Goal: Information Seeking & Learning: Learn about a topic

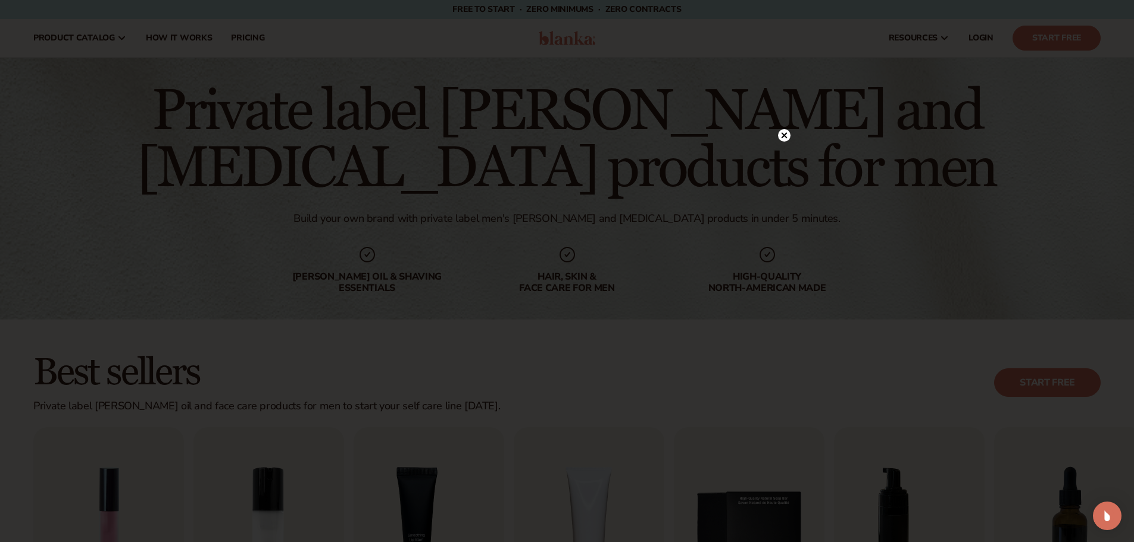
click at [786, 134] on icon at bounding box center [784, 136] width 6 height 6
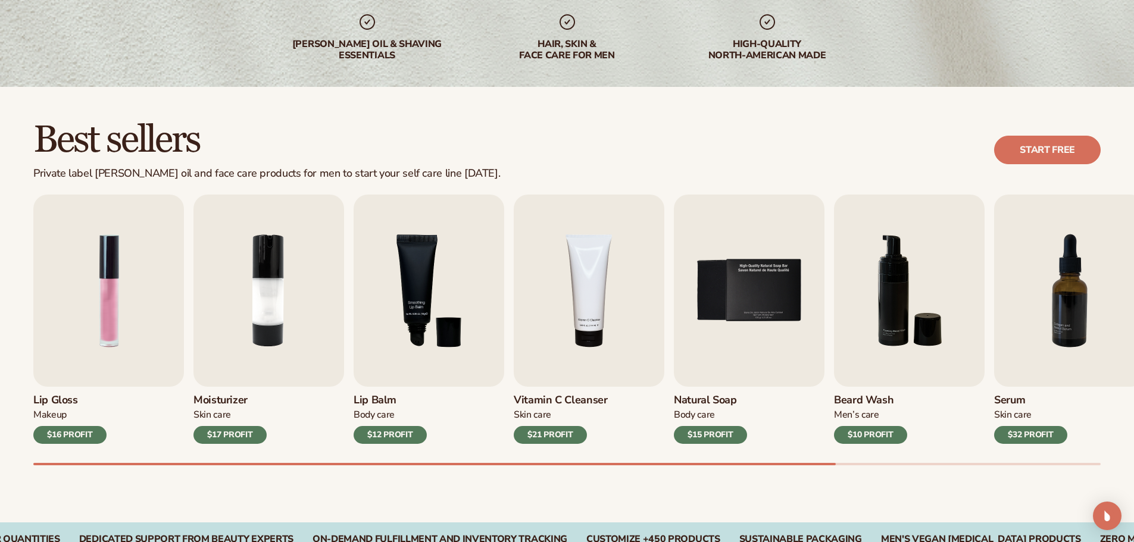
scroll to position [238, 0]
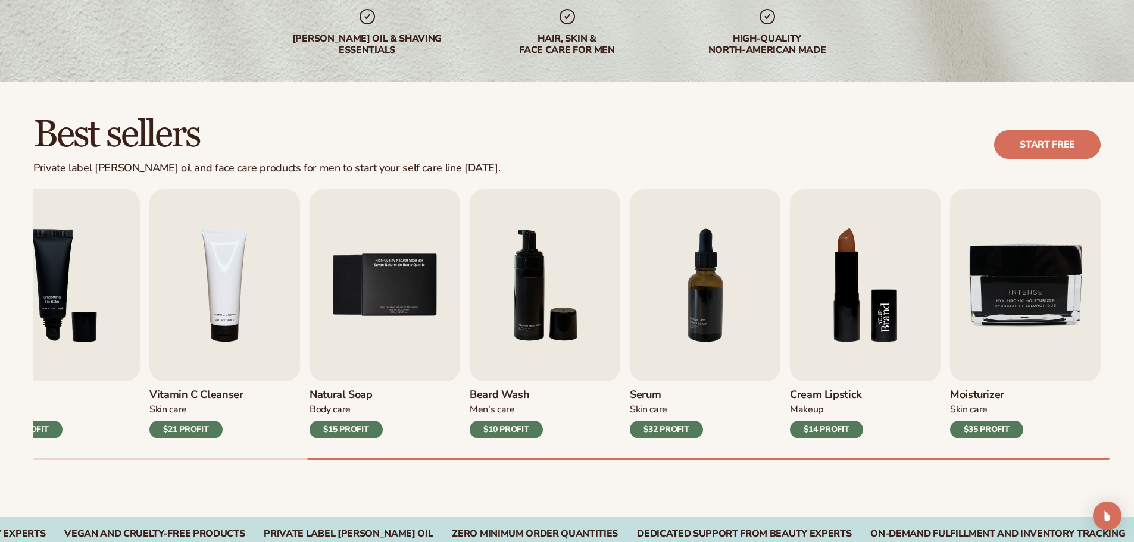
click at [843, 326] on img "8 / 9" at bounding box center [865, 285] width 151 height 192
click at [882, 323] on img "8 / 9" at bounding box center [865, 285] width 151 height 192
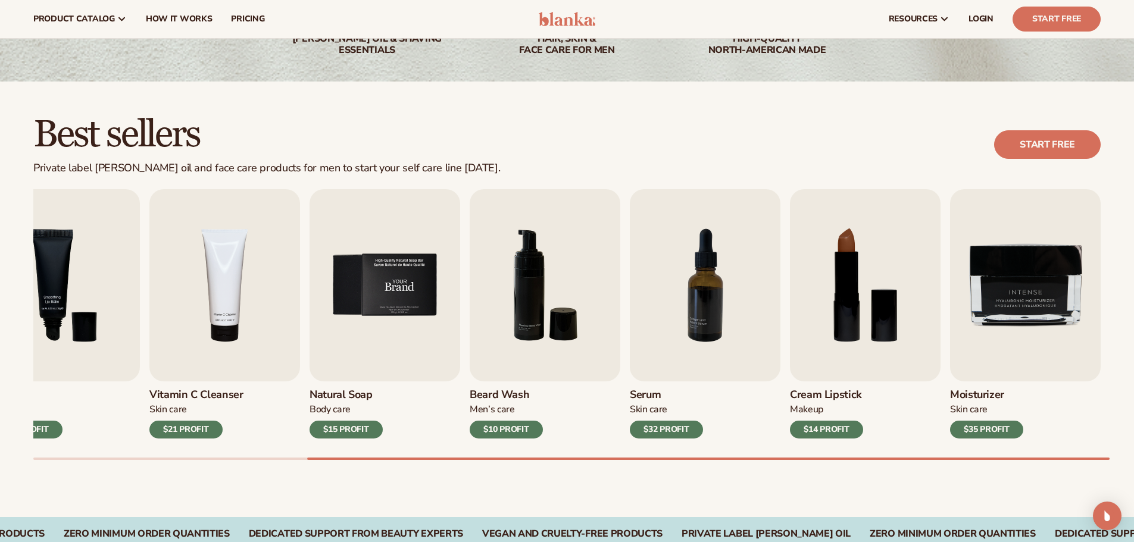
click at [366, 287] on img "5 / 9" at bounding box center [385, 285] width 151 height 192
click at [348, 429] on div "$15 PROFIT" at bounding box center [346, 430] width 73 height 18
click at [326, 410] on div "Body Care" at bounding box center [346, 410] width 73 height 12
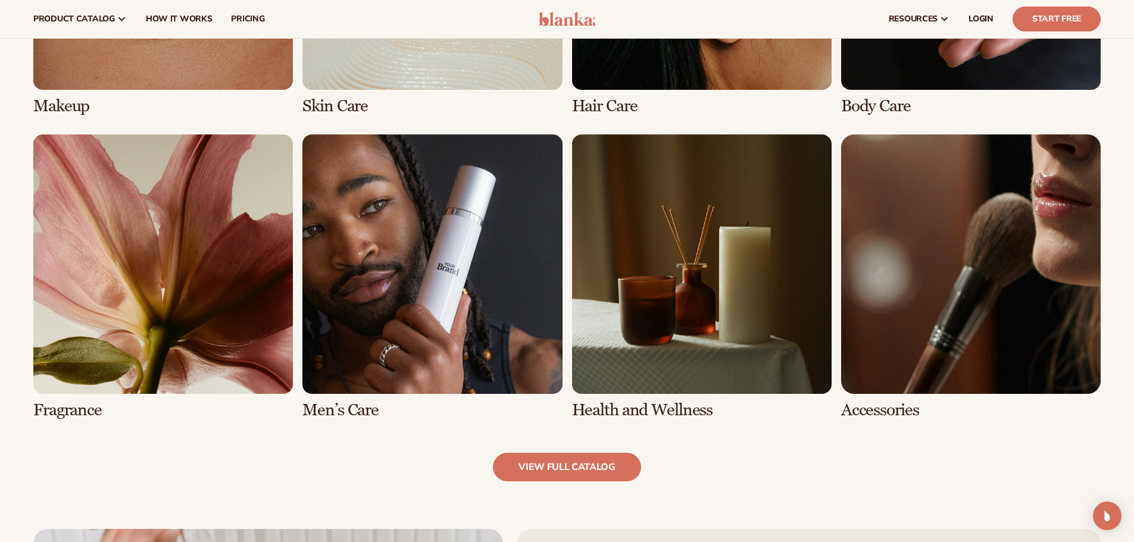
scroll to position [1082, 0]
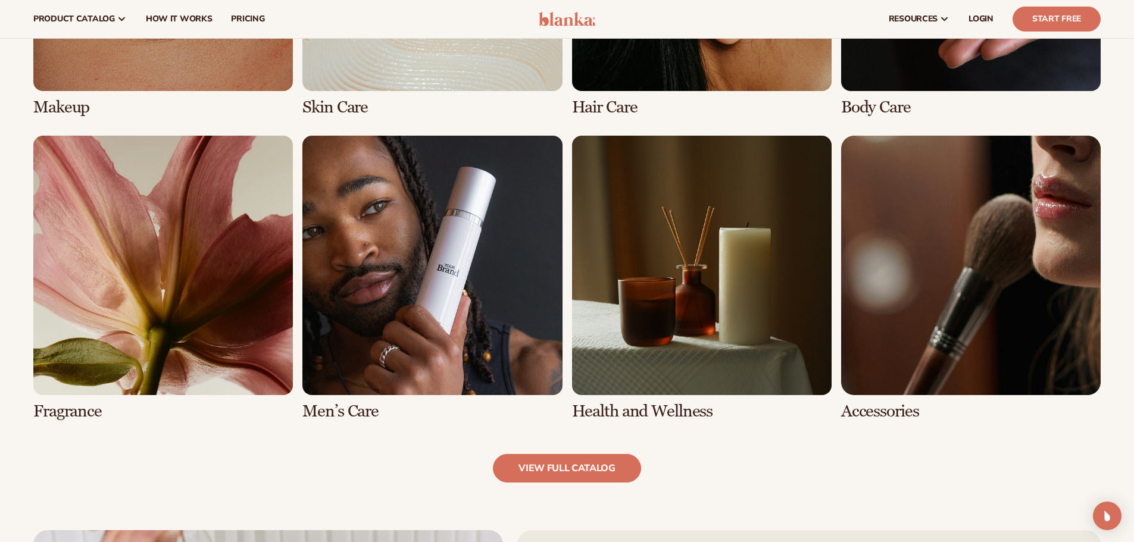
click at [971, 282] on link "8 / 8" at bounding box center [971, 278] width 260 height 285
click at [880, 409] on link "8 / 8" at bounding box center [971, 278] width 260 height 285
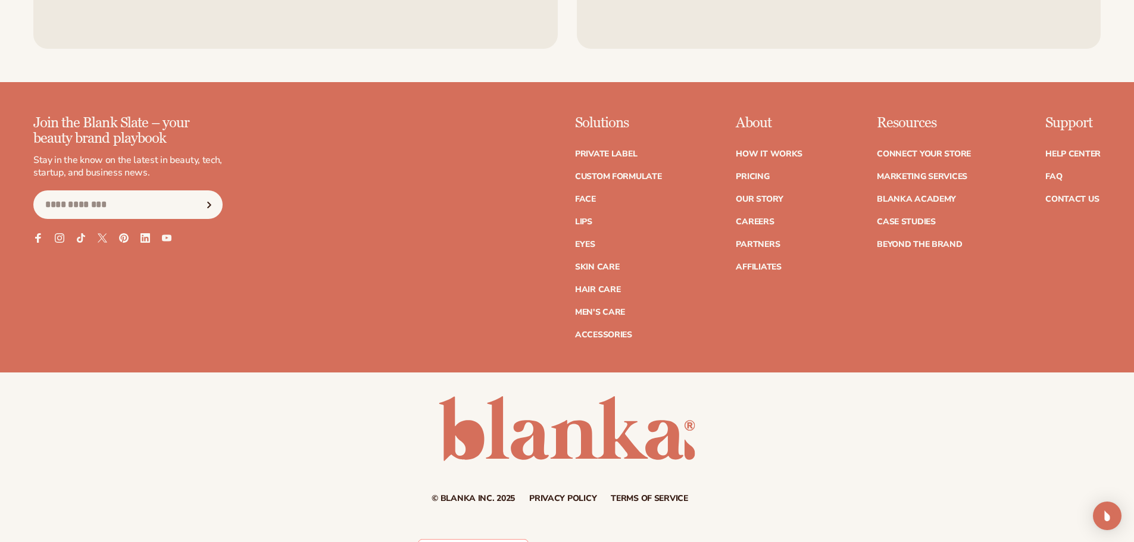
scroll to position [2353, 0]
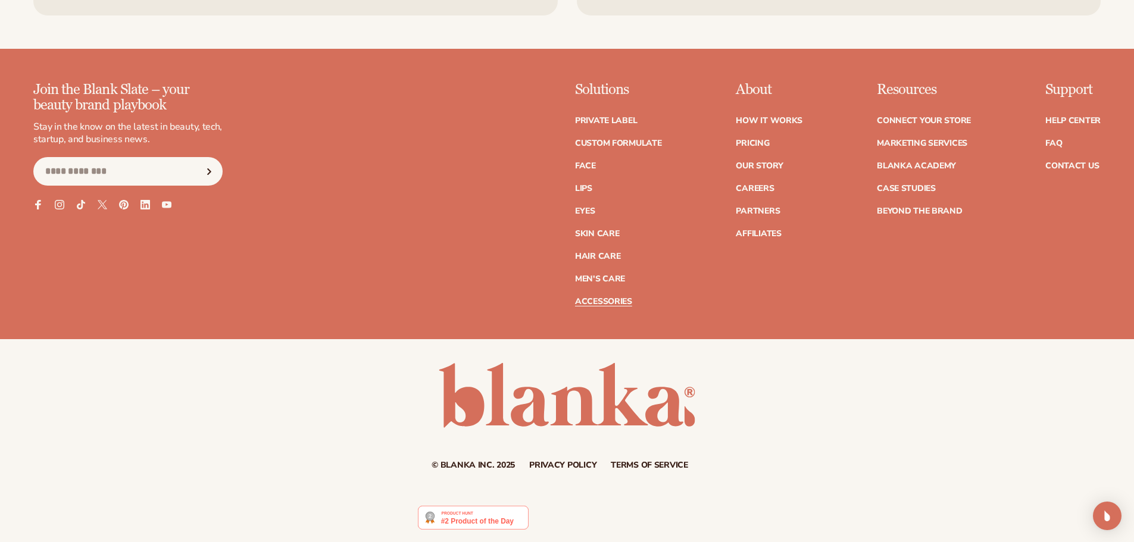
click at [608, 302] on link "Accessories" at bounding box center [603, 302] width 57 height 8
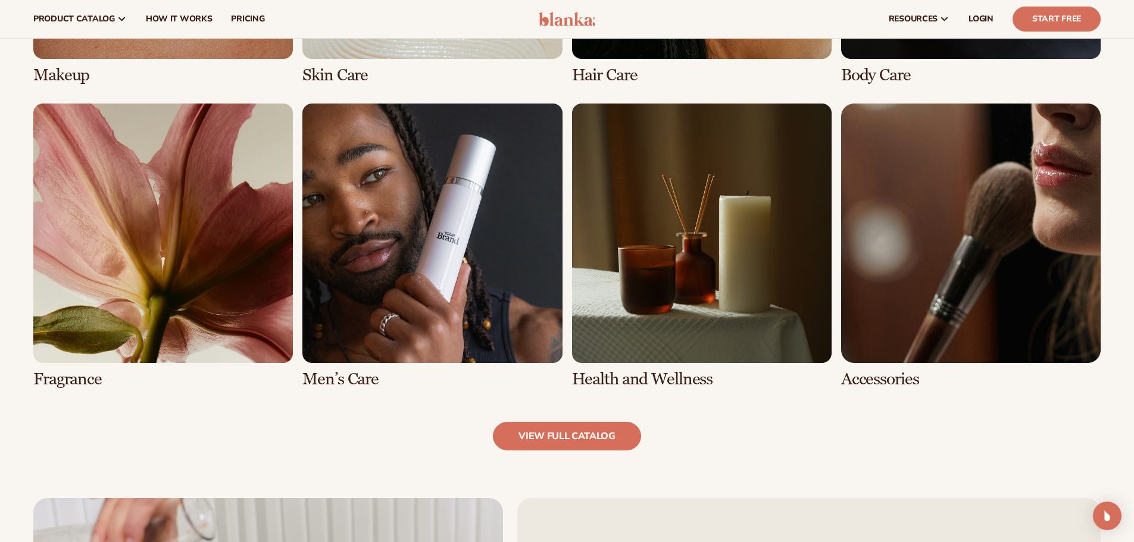
scroll to position [1064, 0]
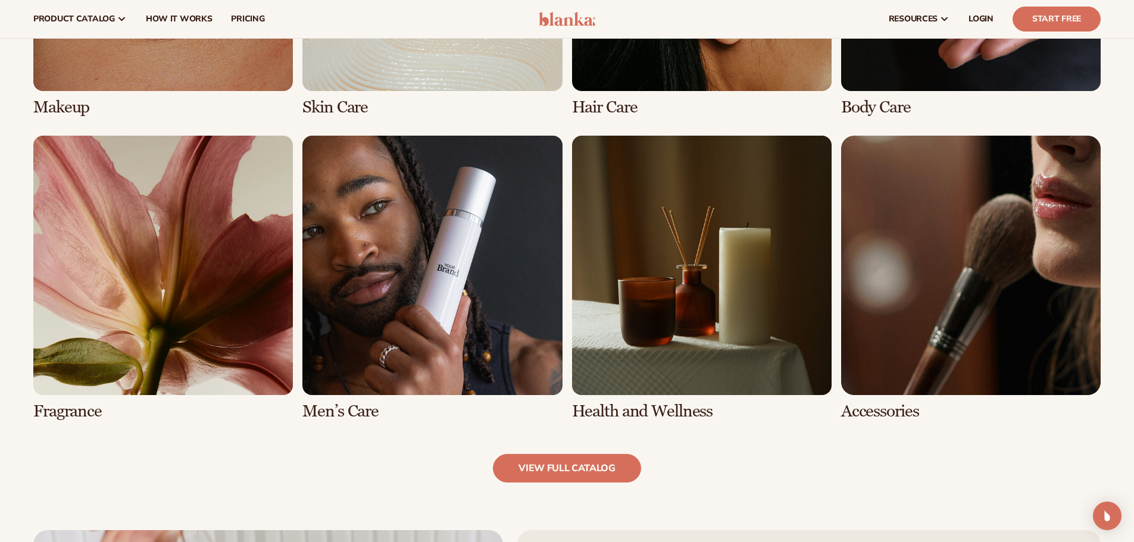
click at [335, 411] on link "6 / 8" at bounding box center [432, 278] width 260 height 285
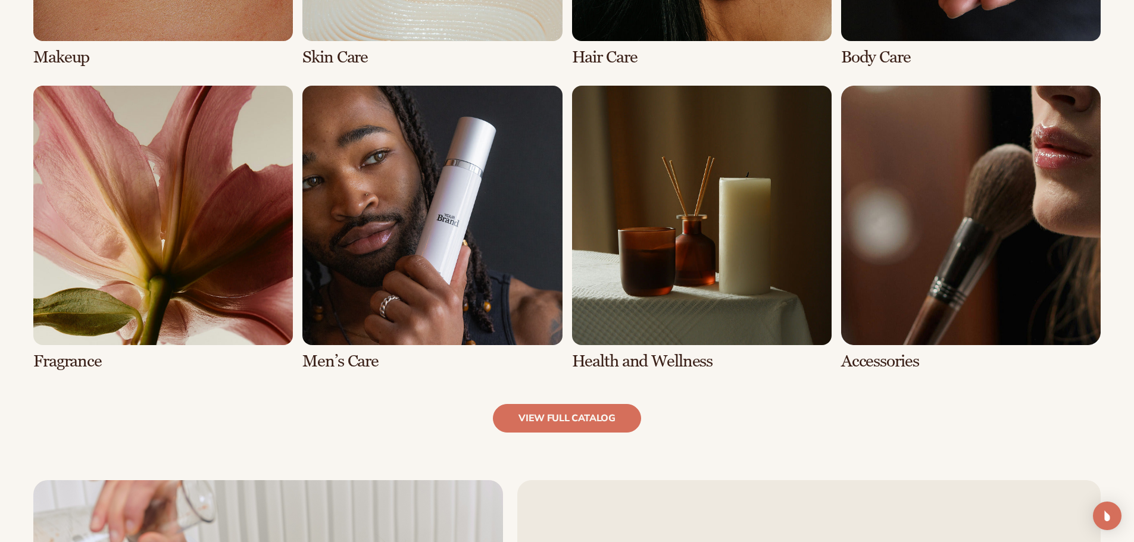
scroll to position [1243, 0]
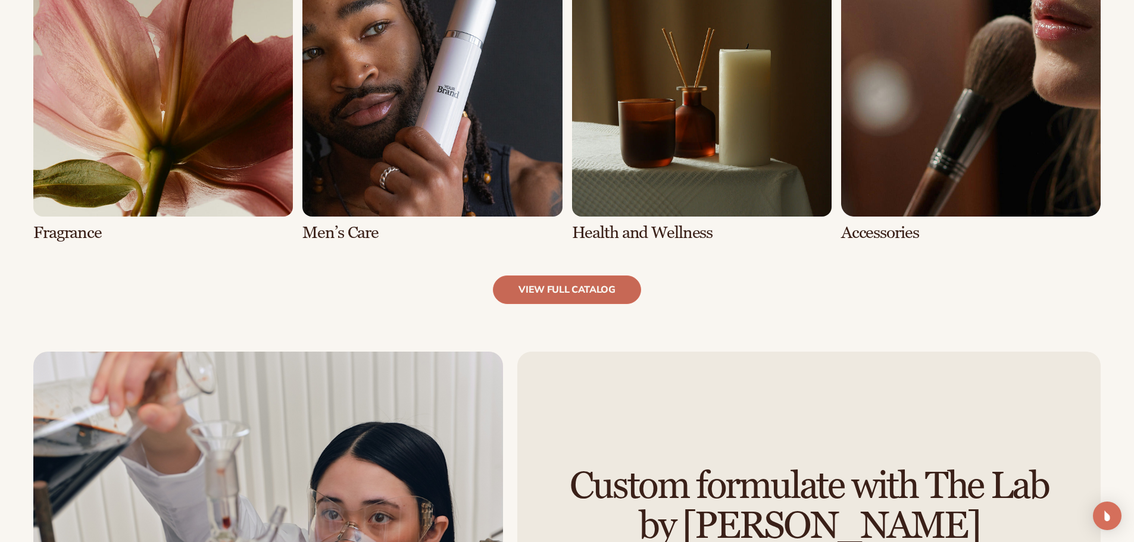
click at [569, 289] on link "view full catalog" at bounding box center [567, 290] width 148 height 29
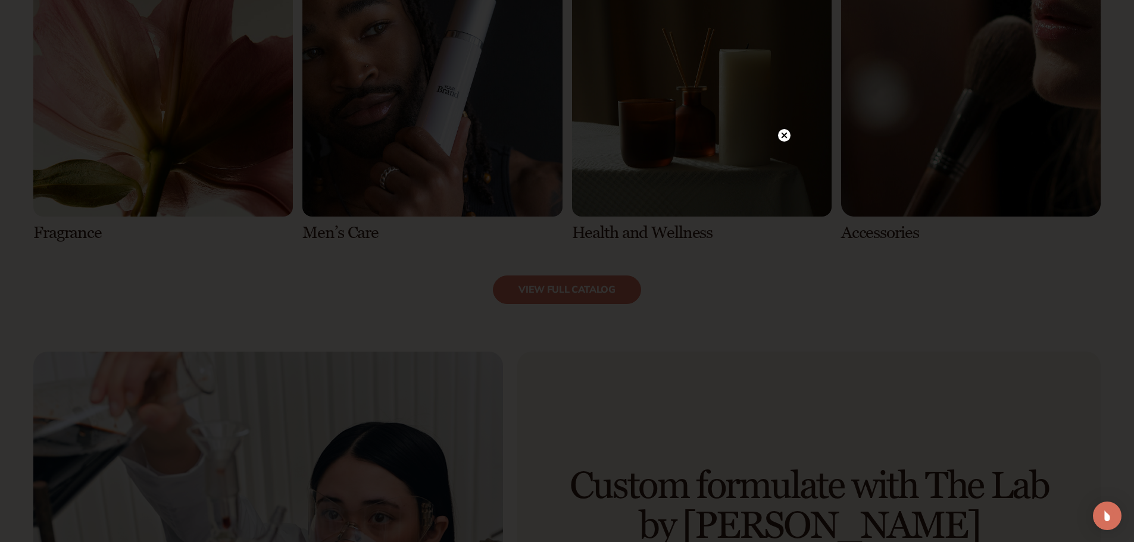
click at [785, 136] on icon at bounding box center [784, 136] width 6 height 6
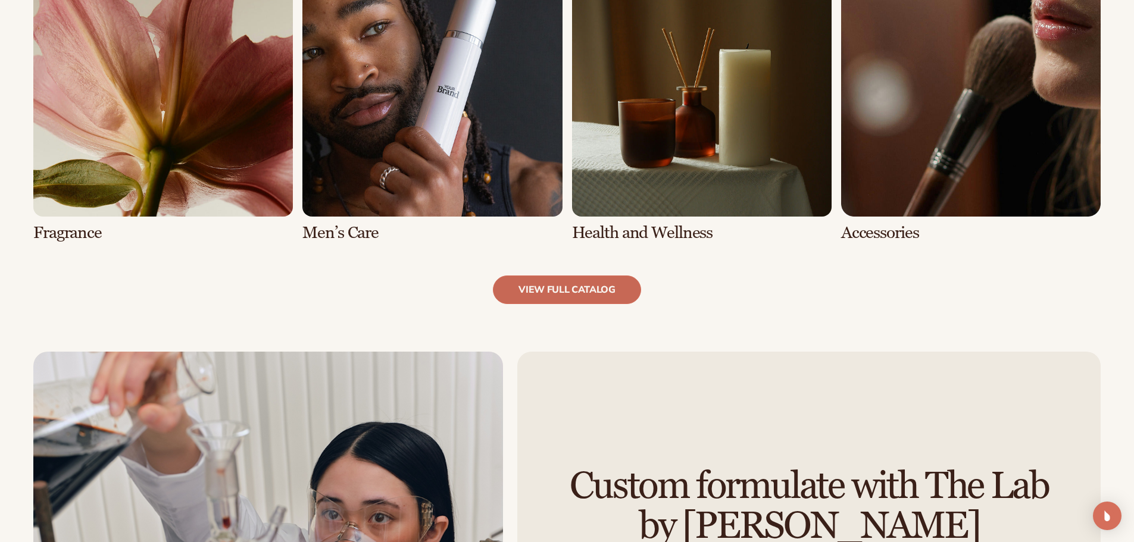
click at [565, 294] on link "view full catalog" at bounding box center [567, 290] width 148 height 29
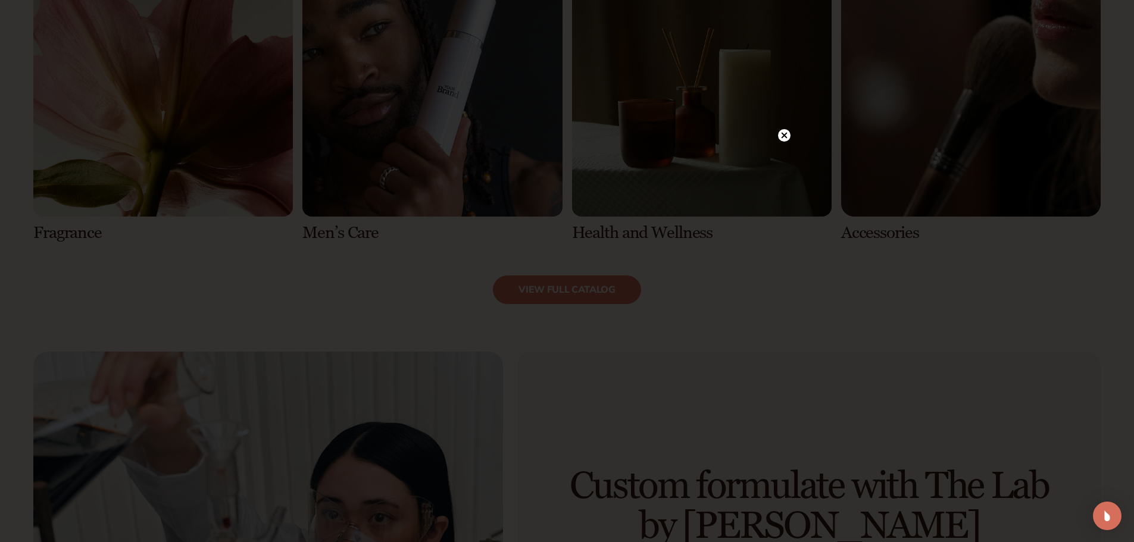
click at [787, 133] on circle at bounding box center [784, 135] width 12 height 12
